Goal: Task Accomplishment & Management: Use online tool/utility

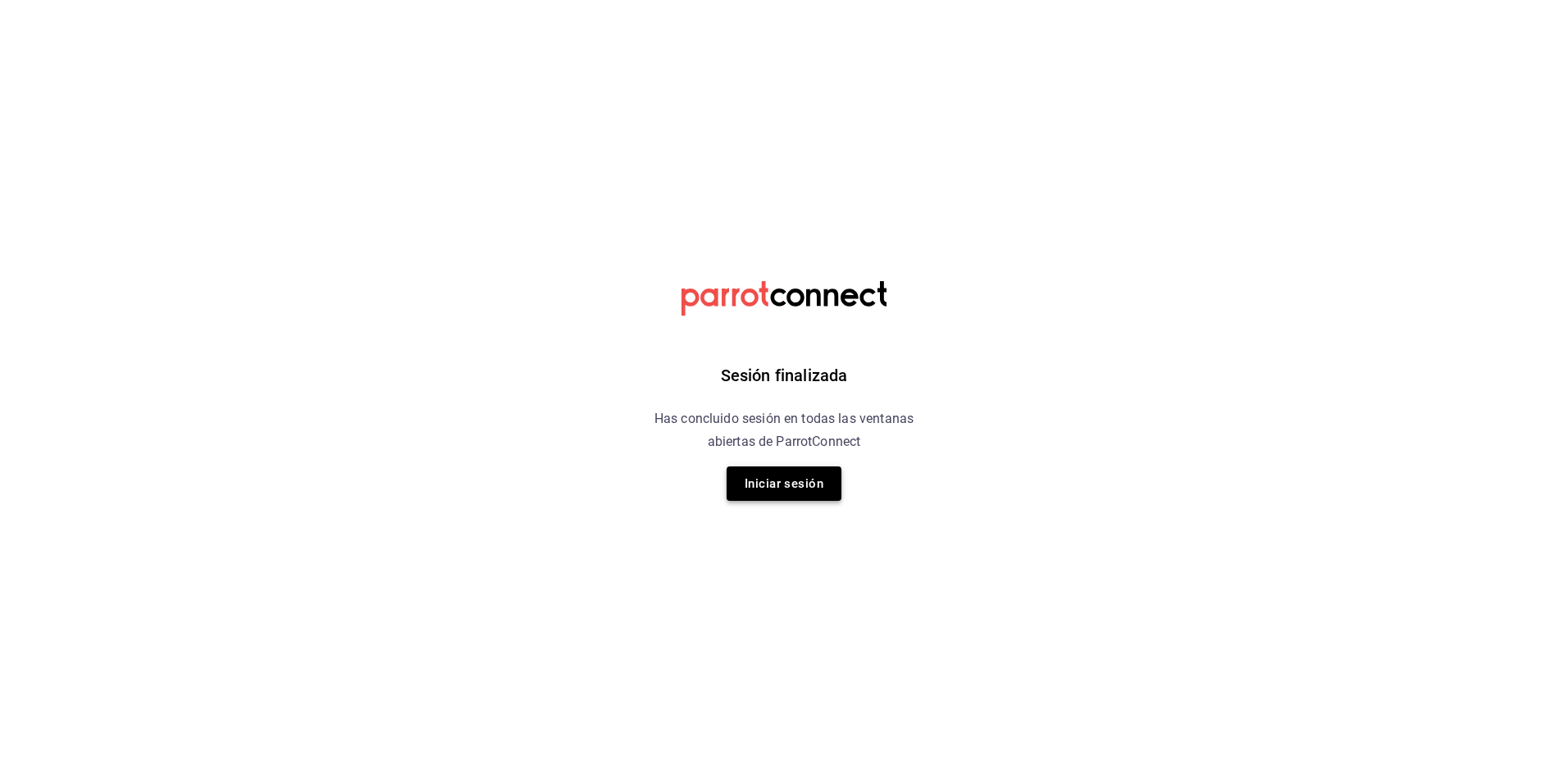
click at [773, 482] on button "Iniciar sesión" at bounding box center [784, 483] width 115 height 35
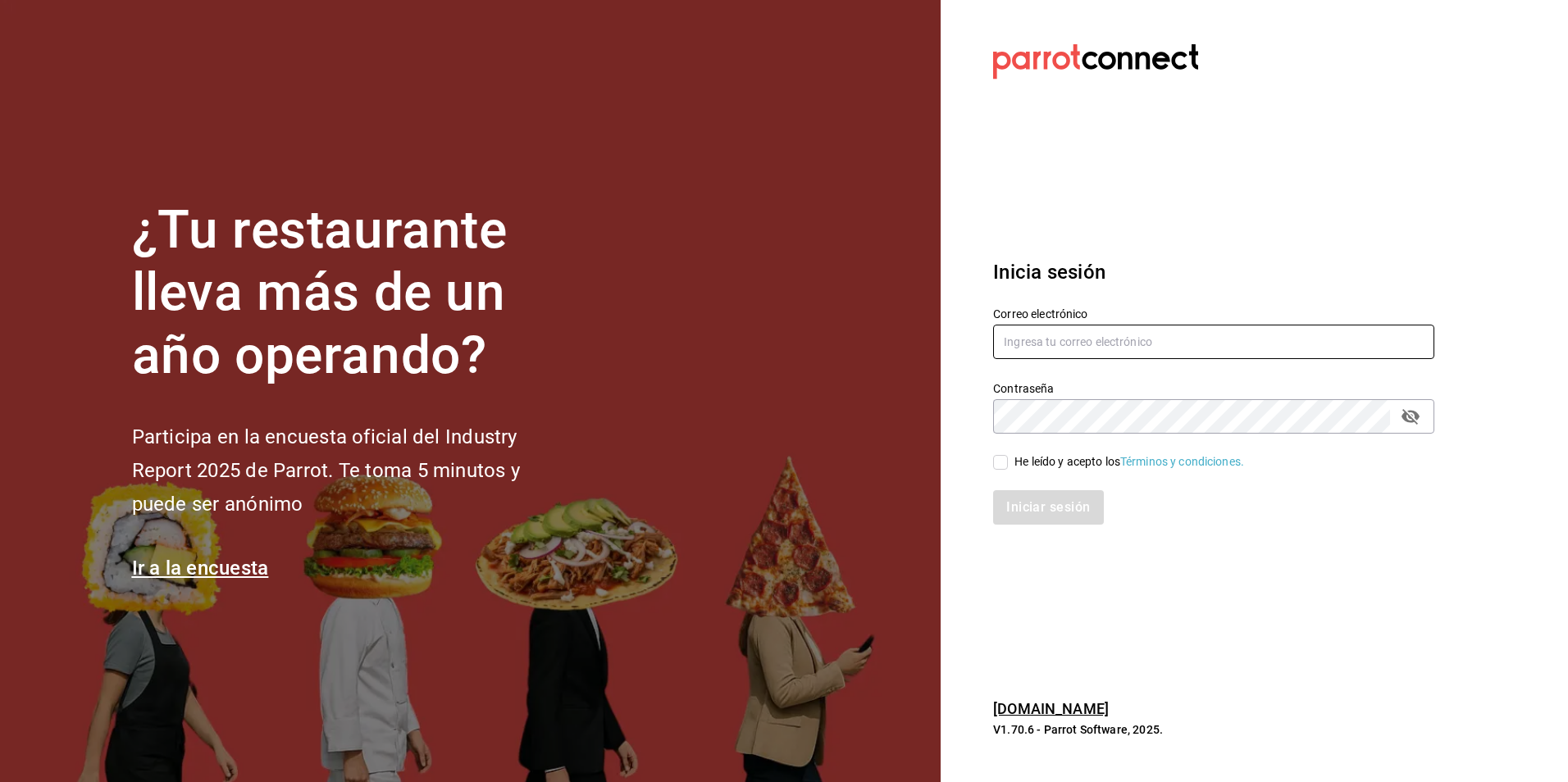
type input "[EMAIL_ADDRESS][DOMAIN_NAME]"
click at [999, 459] on input "He leído y acepto los Términos y condiciones." at bounding box center [1000, 462] width 15 height 15
checkbox input "true"
click at [1054, 502] on button "Iniciar sesión" at bounding box center [1049, 507] width 112 height 35
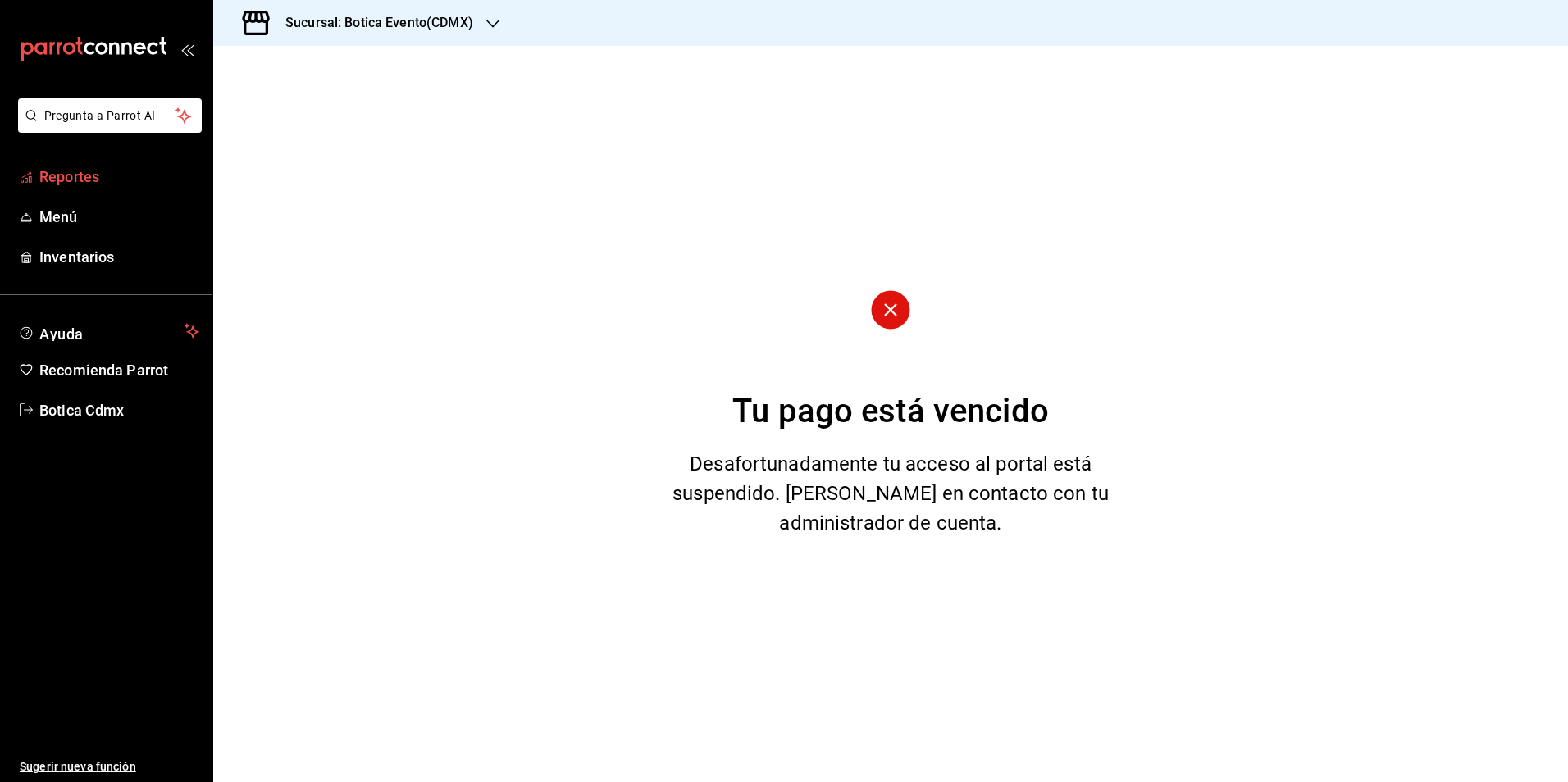
click at [54, 177] on span "Reportes" at bounding box center [119, 176] width 160 height 22
click at [486, 21] on icon "button" at bounding box center [492, 23] width 13 height 13
click at [303, 115] on div "Botica (CDMX)" at bounding box center [336, 108] width 219 height 17
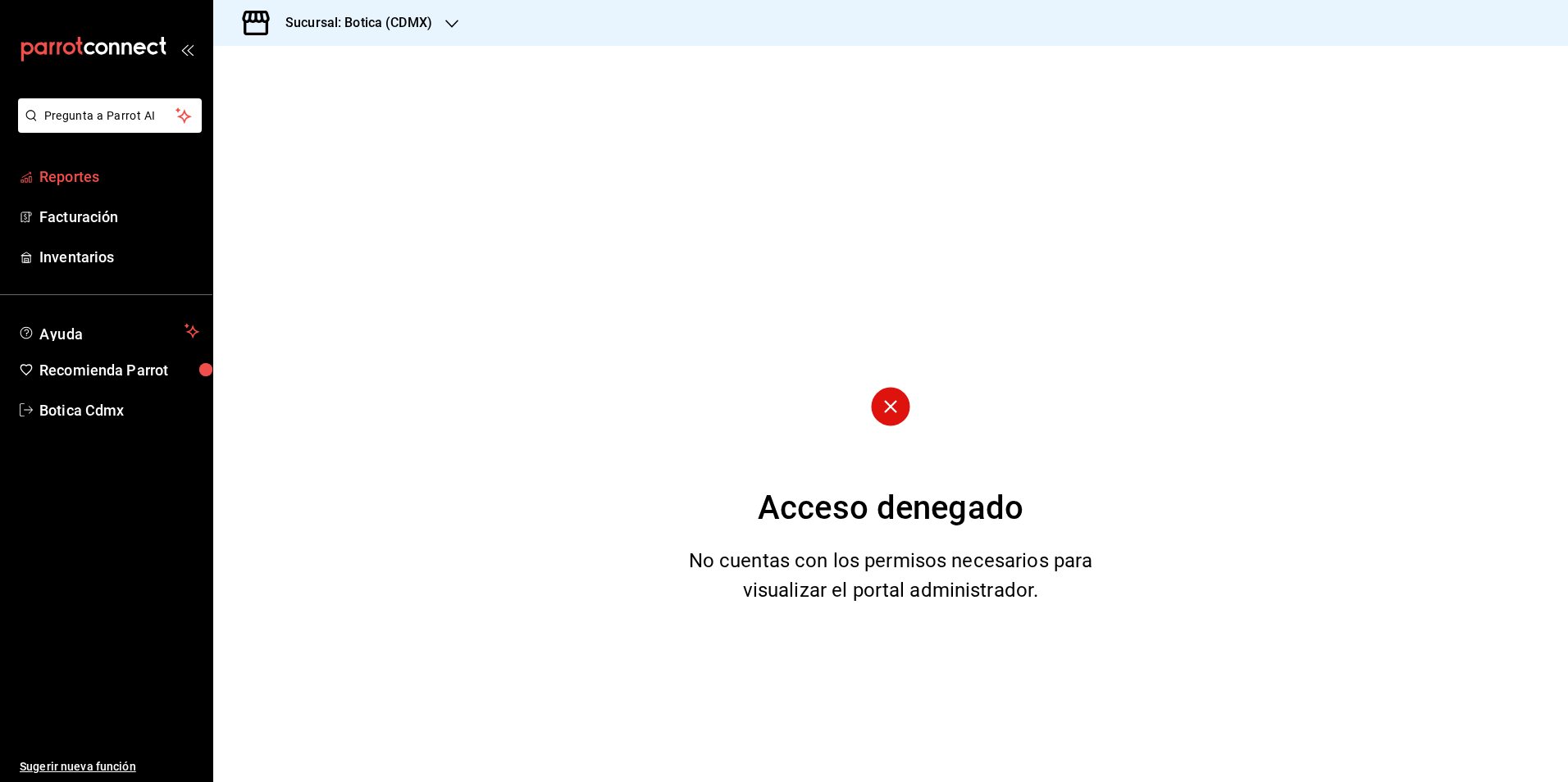
click at [70, 177] on span "Reportes" at bounding box center [119, 176] width 160 height 22
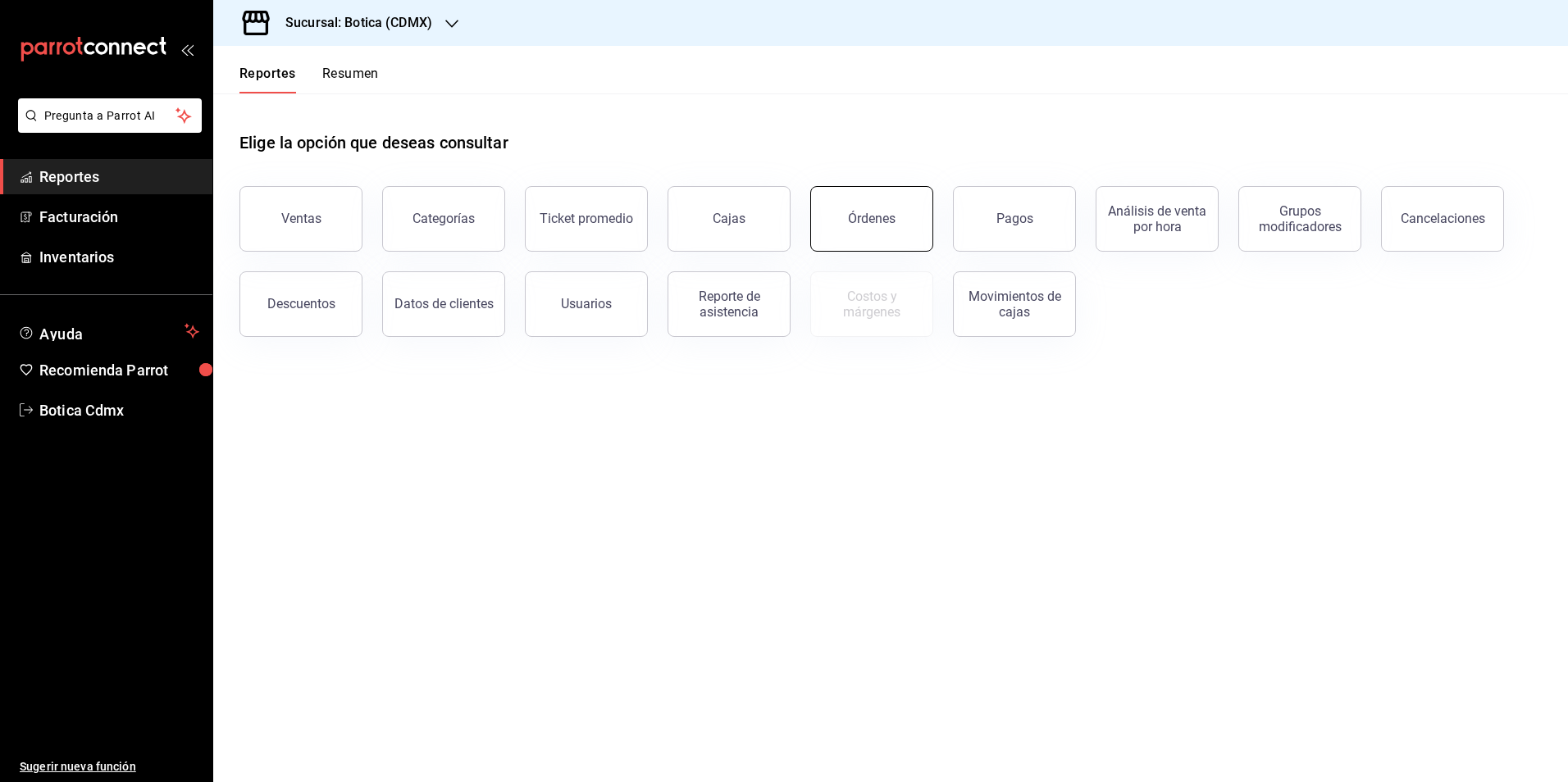
click at [865, 212] on div "Órdenes" at bounding box center [872, 219] width 48 height 16
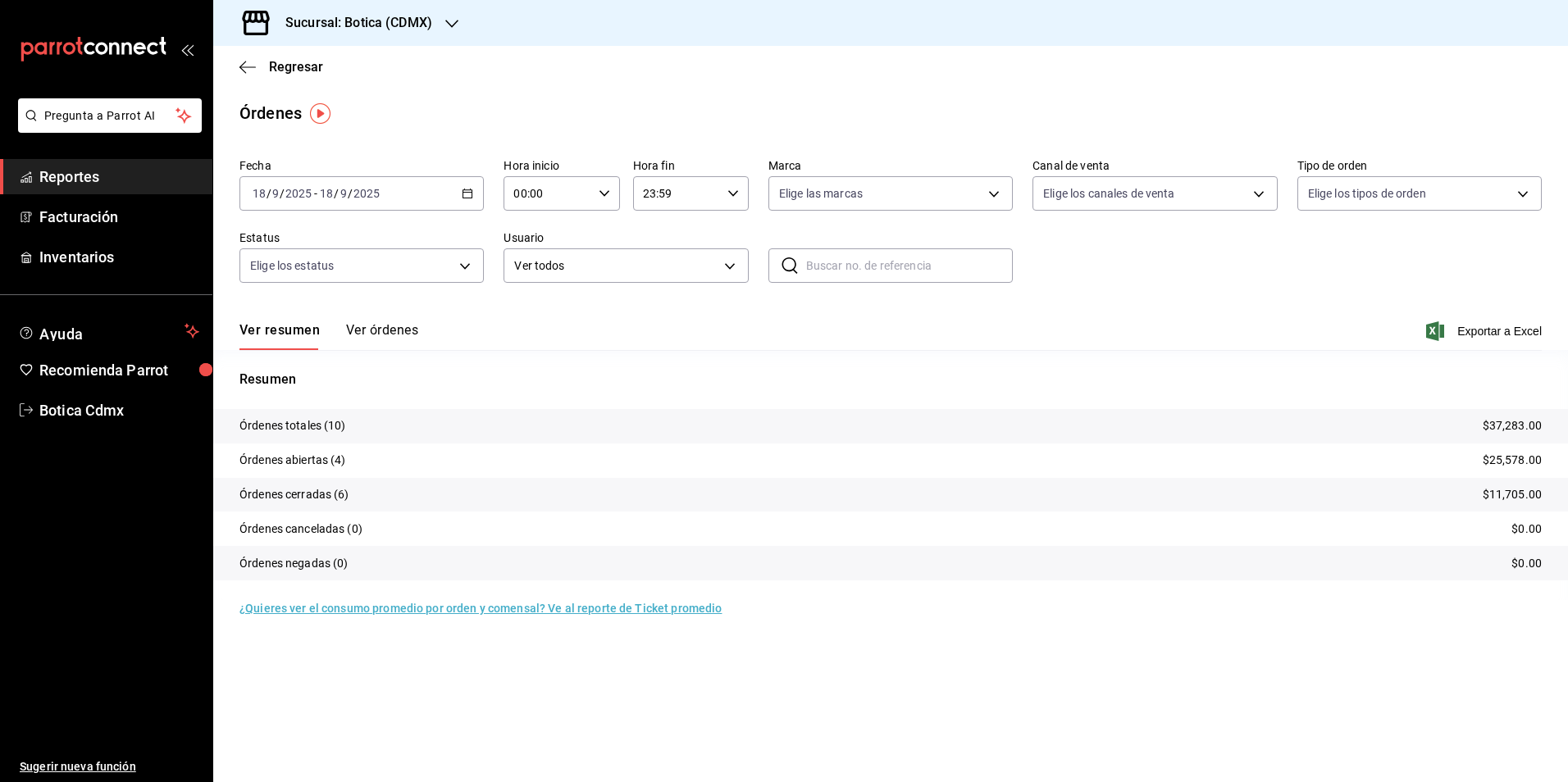
click at [607, 195] on icon "button" at bounding box center [604, 193] width 12 height 12
click at [529, 318] on span "02" at bounding box center [532, 314] width 32 height 13
type input "02:00"
click at [1222, 366] on div at bounding box center [784, 391] width 1568 height 782
